Goal: Information Seeking & Learning: Learn about a topic

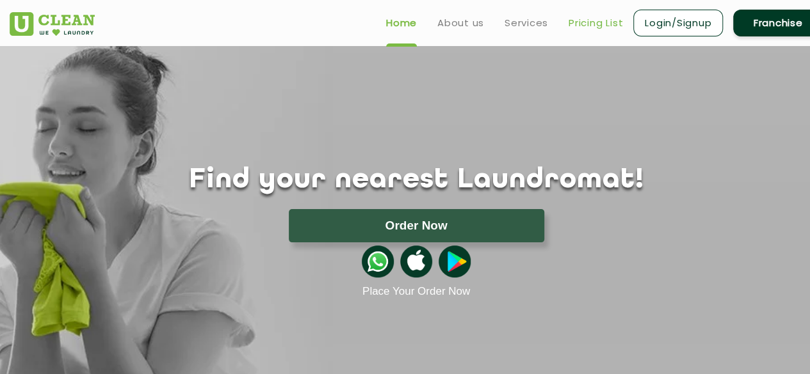
click at [598, 24] on link "Pricing List" at bounding box center [595, 22] width 54 height 15
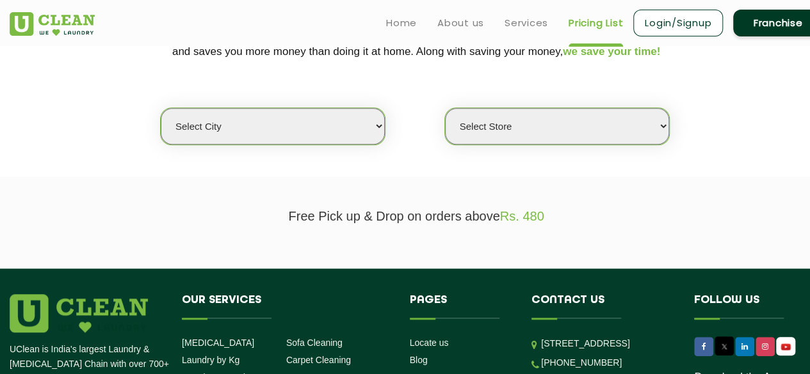
scroll to position [287, 0]
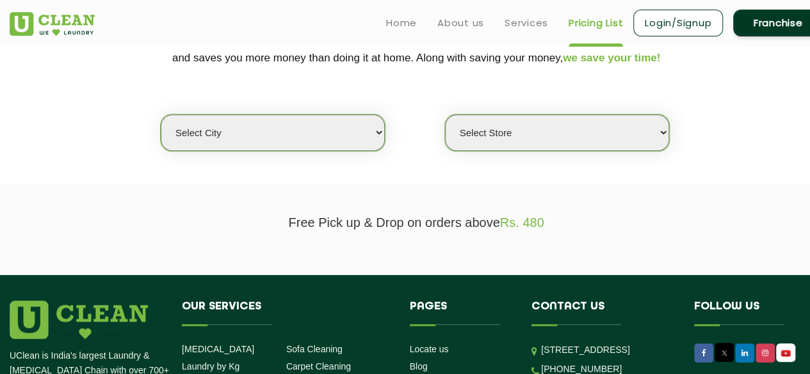
click at [324, 129] on select "Select city" at bounding box center [273, 133] width 224 height 36
click at [161, 115] on select "Select city" at bounding box center [273, 133] width 224 height 36
click at [332, 147] on select "Select city" at bounding box center [273, 133] width 224 height 36
drag, startPoint x: 527, startPoint y: 117, endPoint x: 551, endPoint y: 157, distance: 46.4
click at [551, 157] on section "We make Laundry affordable by charging you per kilo and not per piece. Our mont…" at bounding box center [405, 95] width 810 height 175
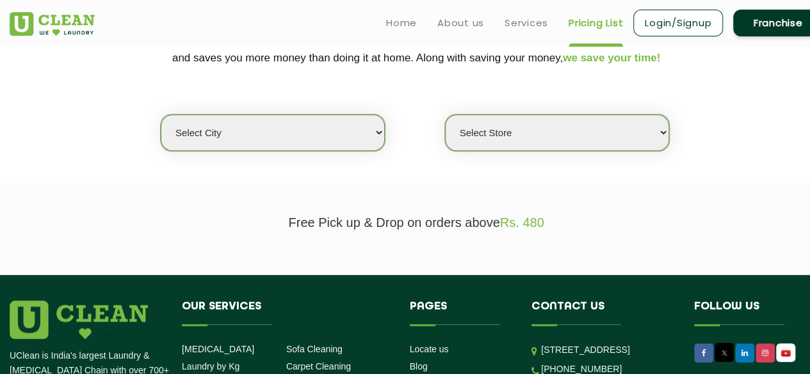
click at [445, 115] on select "Select Store" at bounding box center [557, 133] width 224 height 36
click at [244, 135] on select "Select city" at bounding box center [273, 133] width 224 height 36
click at [161, 115] on select "Select city" at bounding box center [273, 133] width 224 height 36
click at [191, 160] on section "We make Laundry affordable by charging you per kilo and not per piece. Our mont…" at bounding box center [405, 95] width 810 height 175
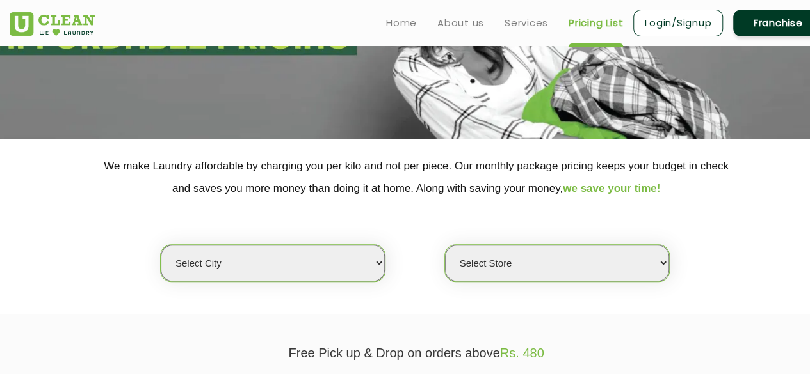
scroll to position [154, 0]
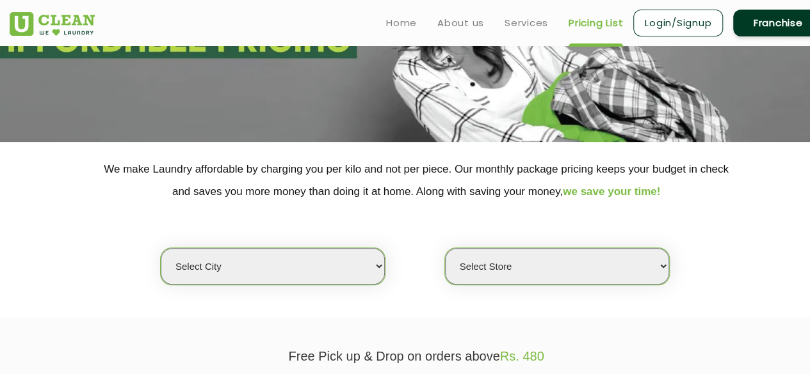
click at [588, 26] on link "Pricing List" at bounding box center [595, 22] width 54 height 15
click at [315, 259] on select "Select city" at bounding box center [273, 266] width 224 height 36
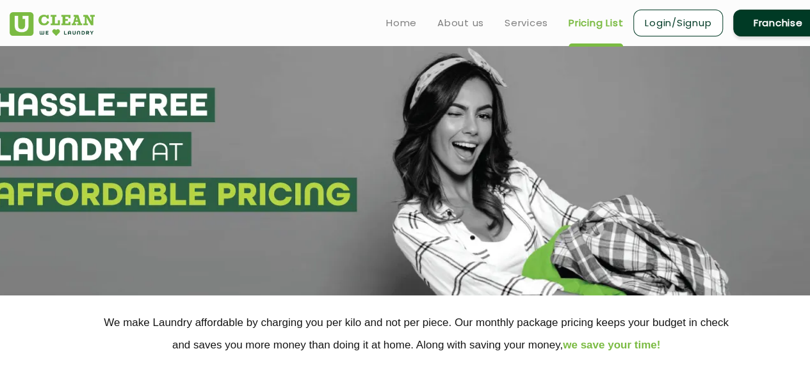
click at [587, 20] on link "Pricing List" at bounding box center [595, 22] width 54 height 15
click at [508, 116] on section at bounding box center [405, 171] width 810 height 250
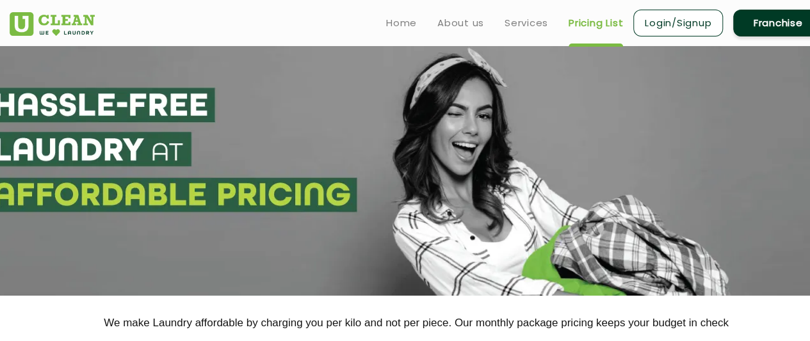
click at [607, 24] on link "Pricing List" at bounding box center [595, 22] width 54 height 15
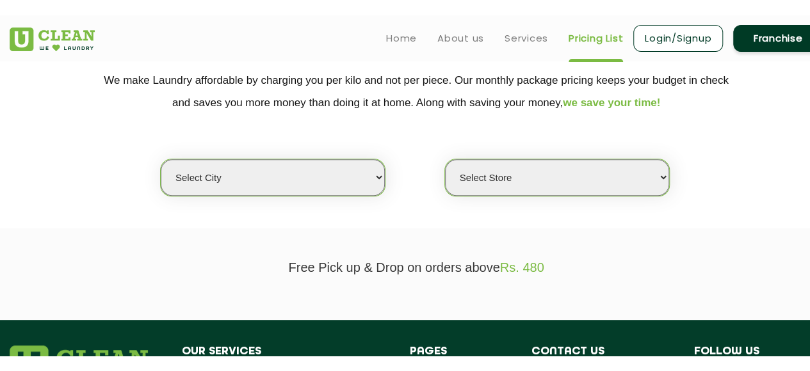
scroll to position [262, 0]
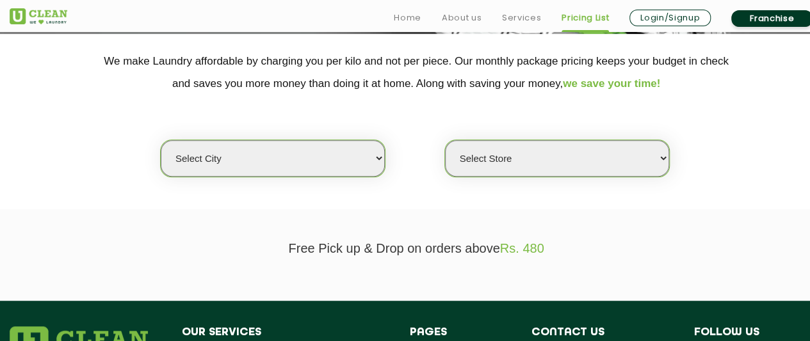
click at [351, 153] on select "Select city" at bounding box center [273, 158] width 224 height 36
click at [161, 140] on select "Select city" at bounding box center [273, 158] width 224 height 36
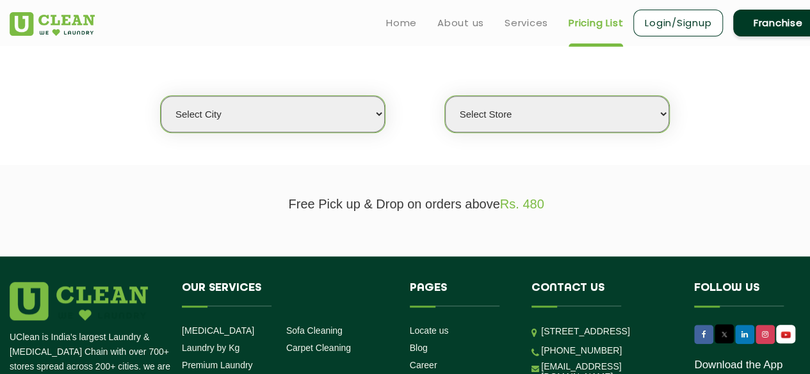
scroll to position [308, 0]
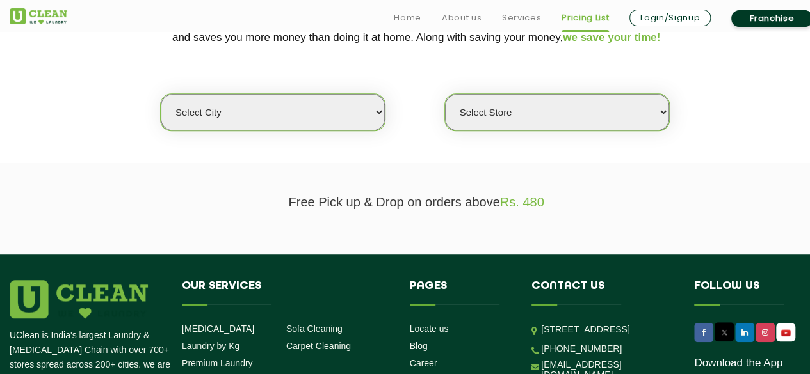
click at [299, 115] on select "Select city" at bounding box center [273, 112] width 224 height 36
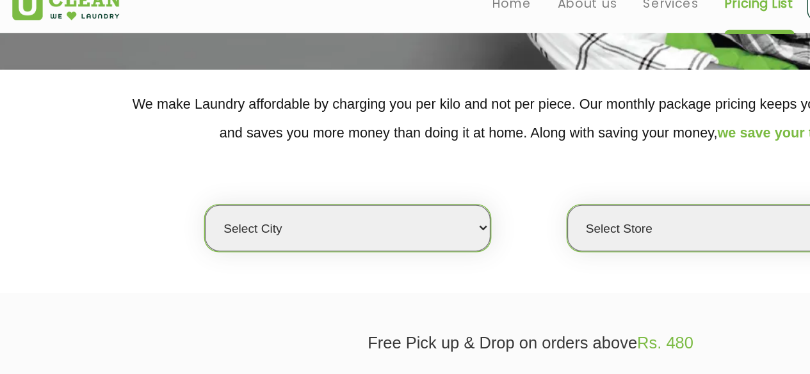
scroll to position [221, 0]
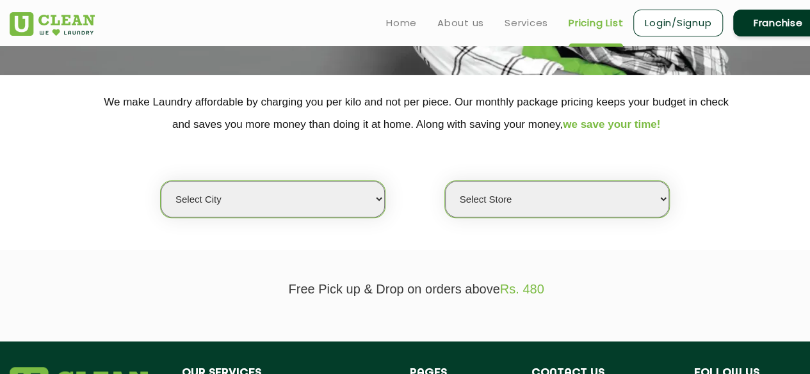
click at [325, 213] on select "Select city" at bounding box center [273, 199] width 224 height 36
click at [161, 181] on select "Select city" at bounding box center [273, 199] width 224 height 36
click at [312, 225] on section "We make Laundry affordable by charging you per kilo and not per piece. Our mont…" at bounding box center [405, 162] width 810 height 175
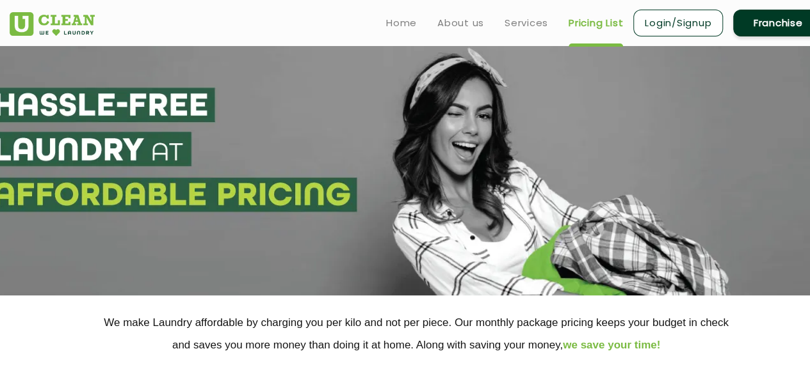
click at [611, 13] on ul "Home About us Services Pricing List Login/Signup Franchise" at bounding box center [599, 23] width 447 height 30
